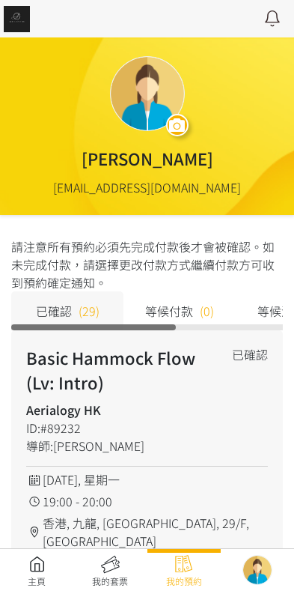
click at [37, 567] on link at bounding box center [36, 571] width 73 height 33
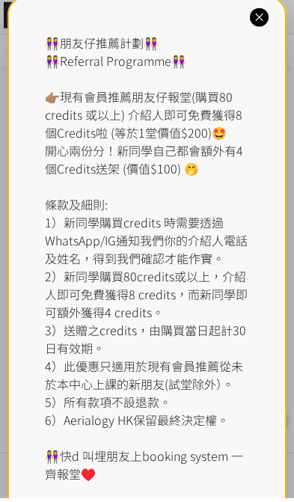
scroll to position [557, 0]
click at [255, 16] on icon at bounding box center [259, 21] width 14 height 14
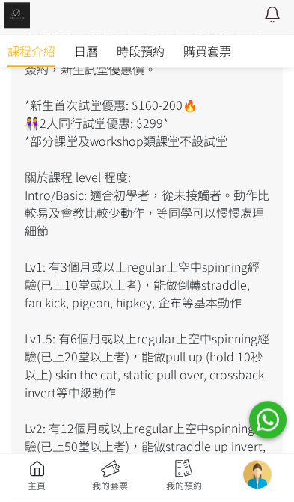
click at [123, 50] on span "時段預約" at bounding box center [141, 55] width 48 height 18
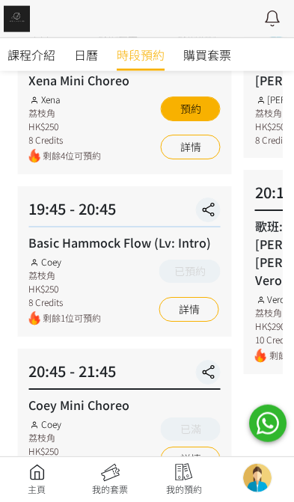
scroll to position [231, 0]
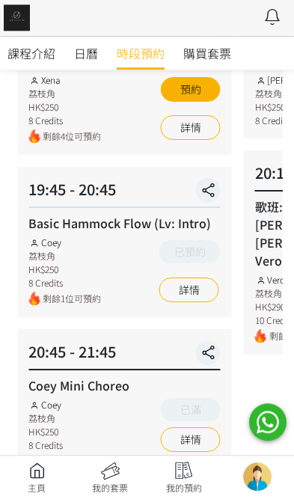
click at [188, 475] on link at bounding box center [183, 479] width 73 height 33
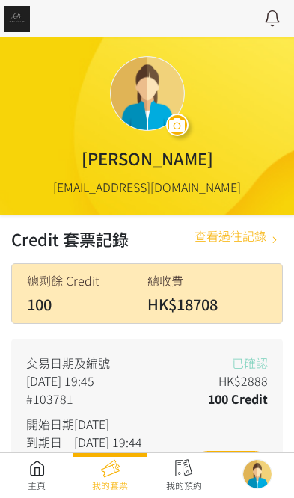
click at [244, 234] on div "查看過往記錄" at bounding box center [231, 239] width 72 height 25
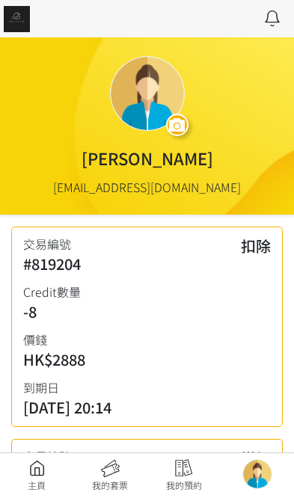
click at [33, 467] on link at bounding box center [36, 476] width 73 height 33
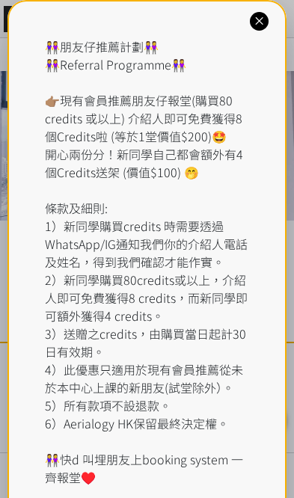
click at [221, 64] on div "👭朋友仔推薦計劃👭 👭Referral Programme👭 👉🏽現有會員推薦朋友仔報堂(購買80 credits 或以上) 介紹人即可免費獲得8個Credi…" at bounding box center [147, 261] width 204 height 449
click at [253, 28] on div at bounding box center [259, 21] width 19 height 19
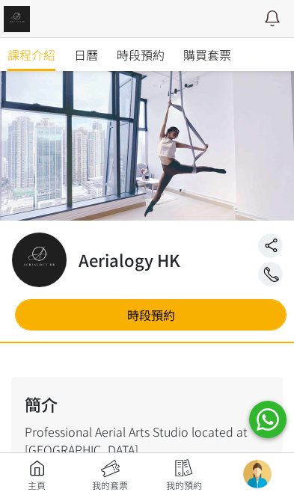
click at [201, 53] on span "購買套票" at bounding box center [207, 55] width 48 height 18
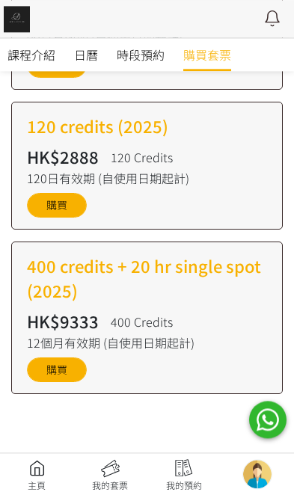
scroll to position [1092, 0]
